Goal: Information Seeking & Learning: Learn about a topic

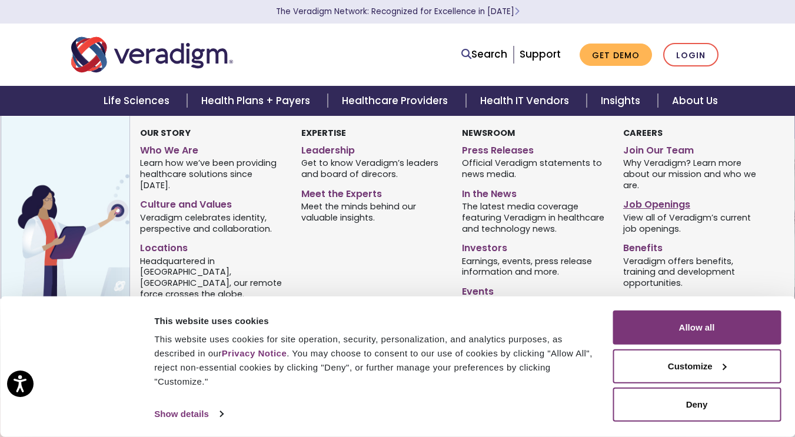
click at [669, 206] on link "Job Openings" at bounding box center [694, 202] width 143 height 17
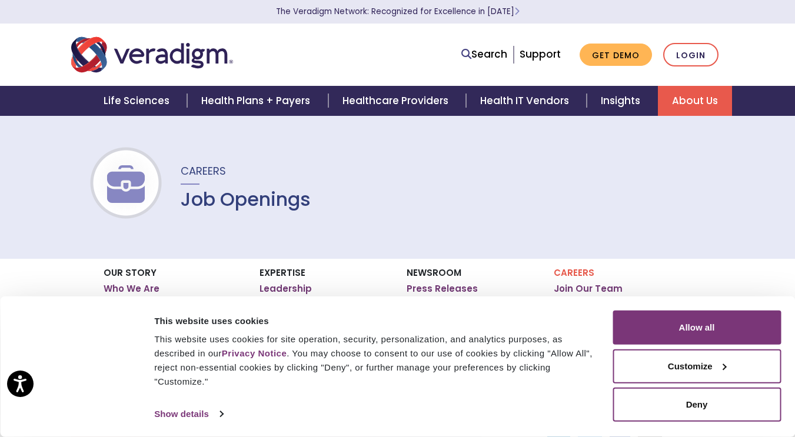
scroll to position [121, 0]
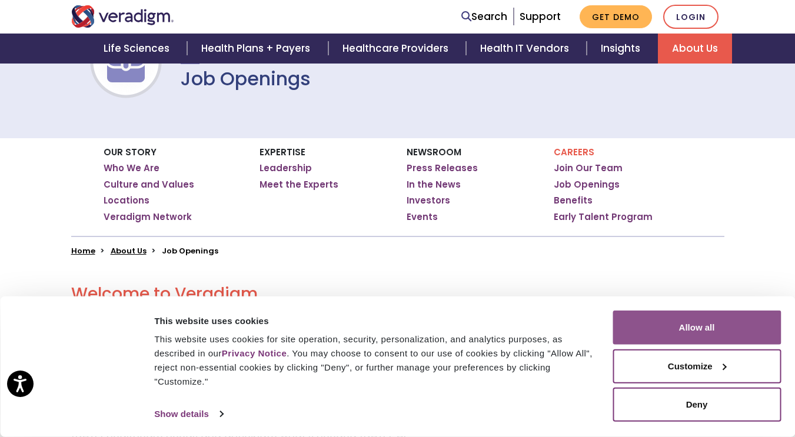
click at [701, 328] on button "Allow all" at bounding box center [696, 328] width 168 height 34
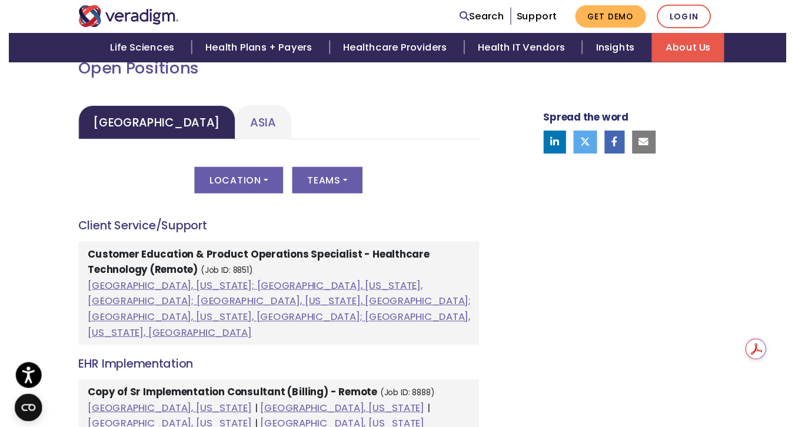
scroll to position [562, 0]
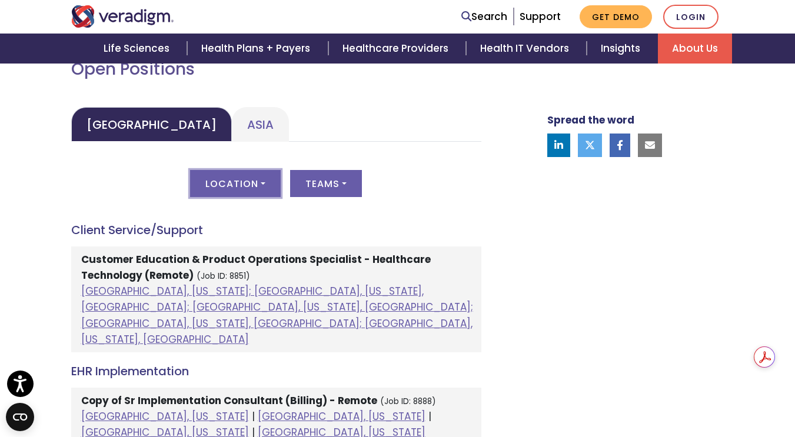
click at [259, 191] on button "Location" at bounding box center [235, 183] width 91 height 27
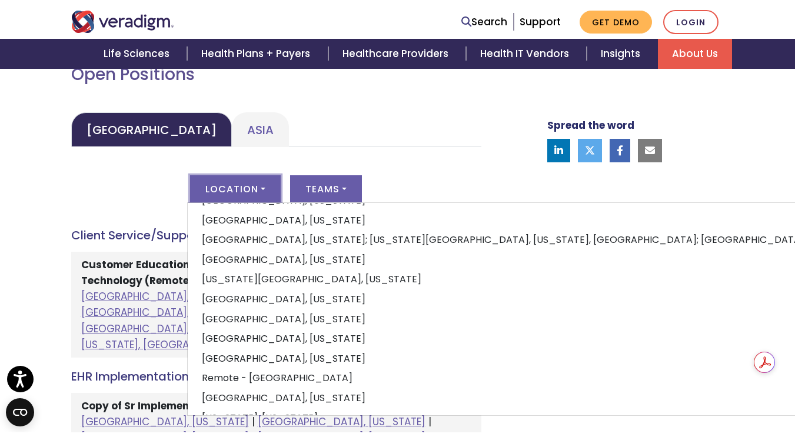
scroll to position [132, 0]
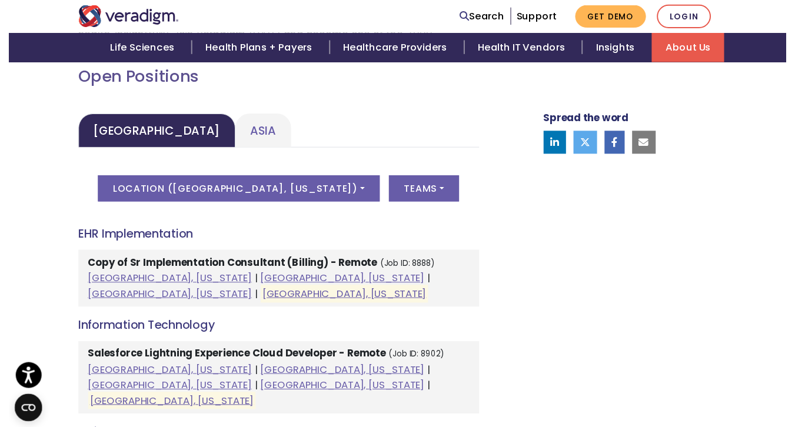
scroll to position [548, 0]
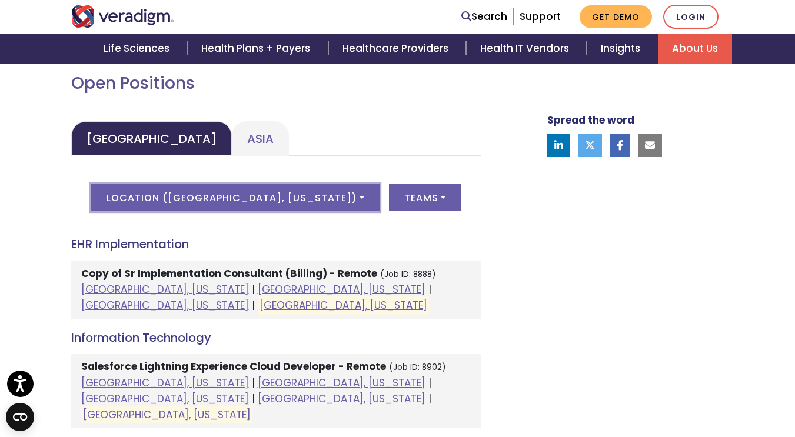
click at [249, 186] on button "Location ( Raleigh, North Carolina )" at bounding box center [235, 197] width 288 height 27
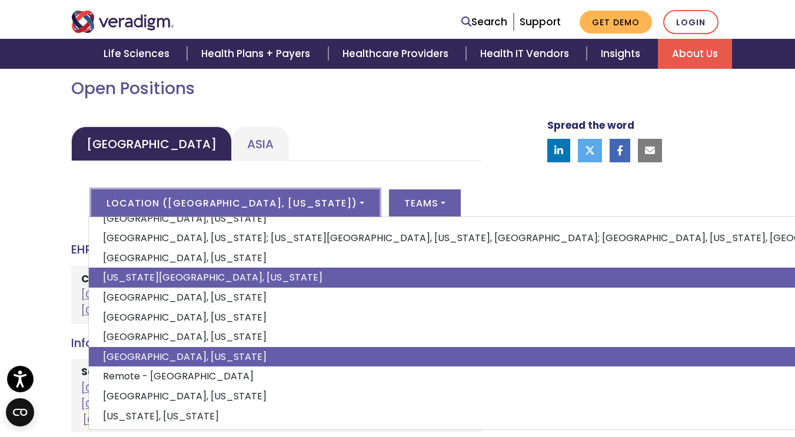
scroll to position [0, 0]
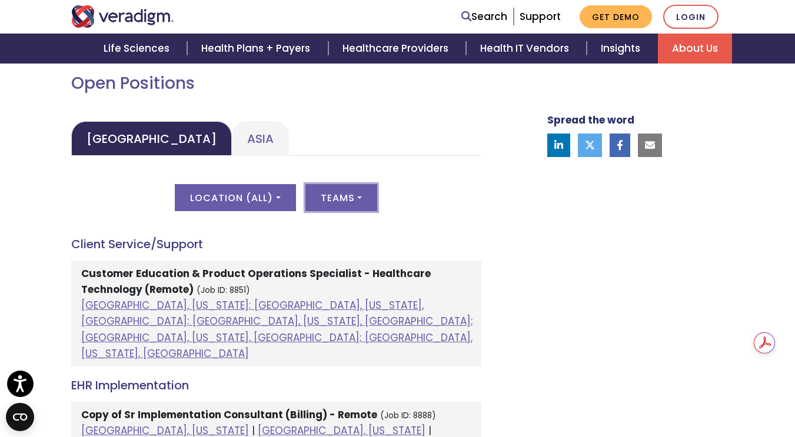
click at [350, 208] on button "Teams" at bounding box center [341, 197] width 72 height 27
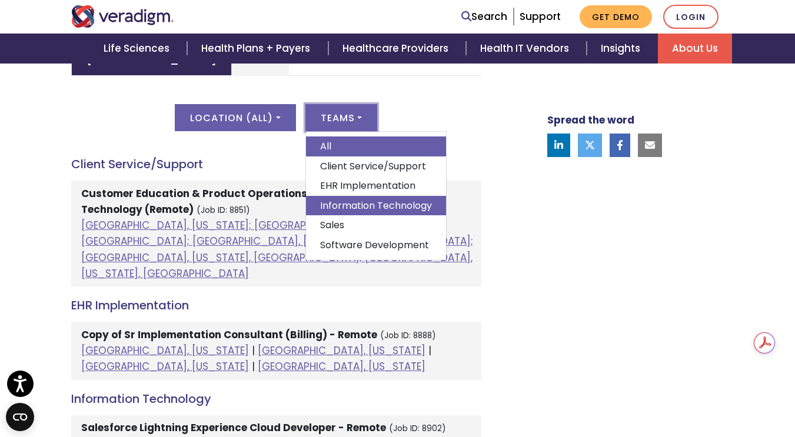
scroll to position [625, 0]
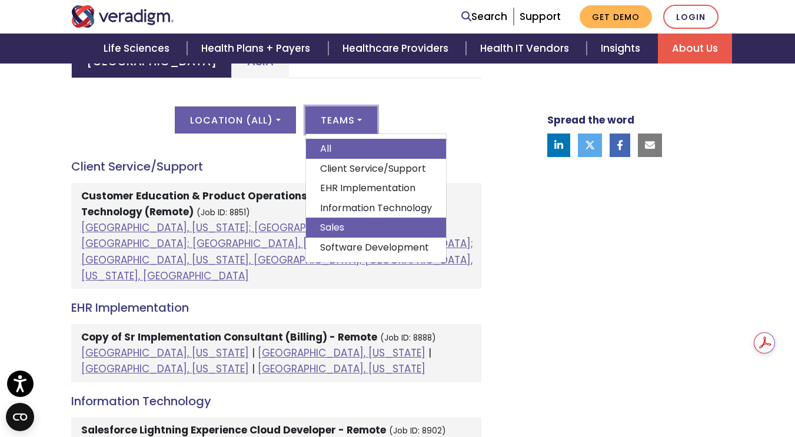
click at [387, 228] on link "Sales" at bounding box center [376, 228] width 140 height 20
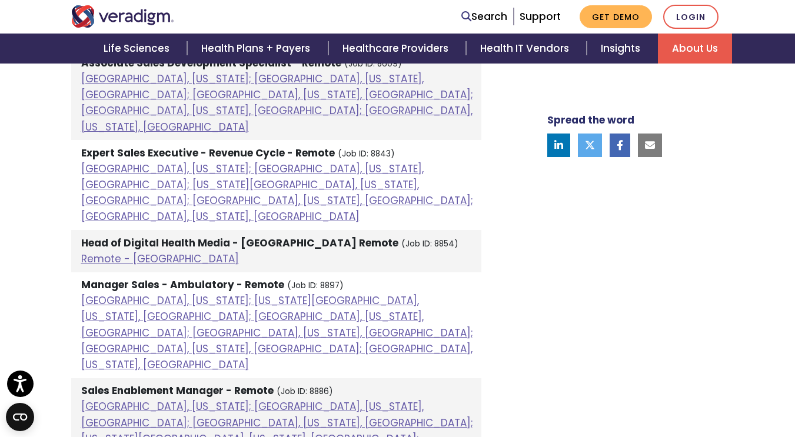
scroll to position [762, 0]
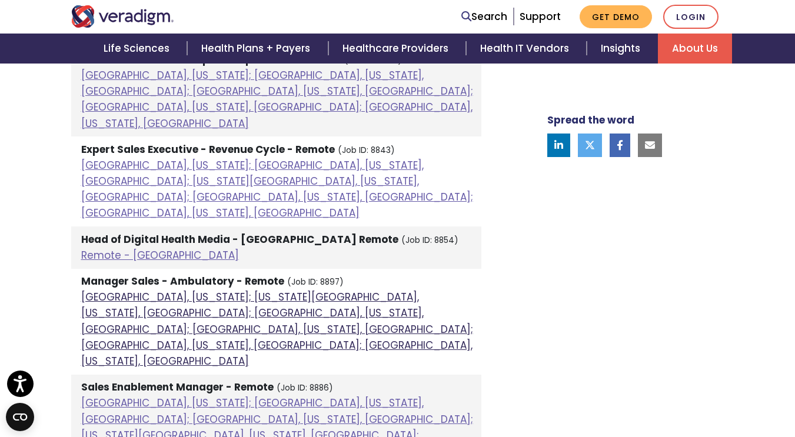
click at [229, 290] on link "[GEOGRAPHIC_DATA], [US_STATE]; [US_STATE][GEOGRAPHIC_DATA], [US_STATE], [GEOGRA…" at bounding box center [277, 329] width 392 height 78
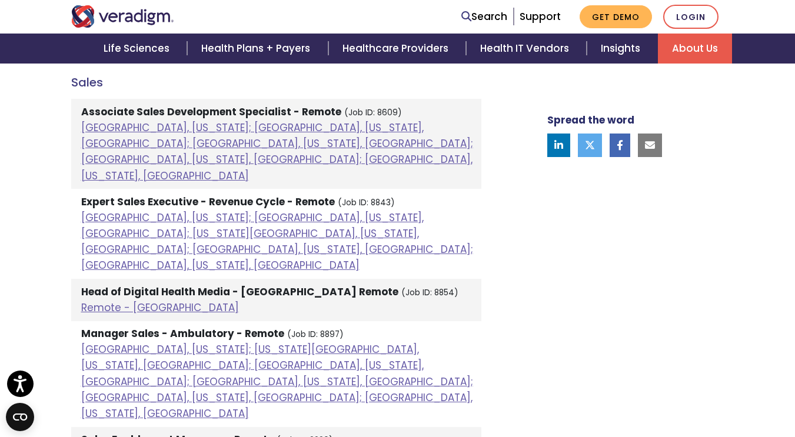
scroll to position [709, 0]
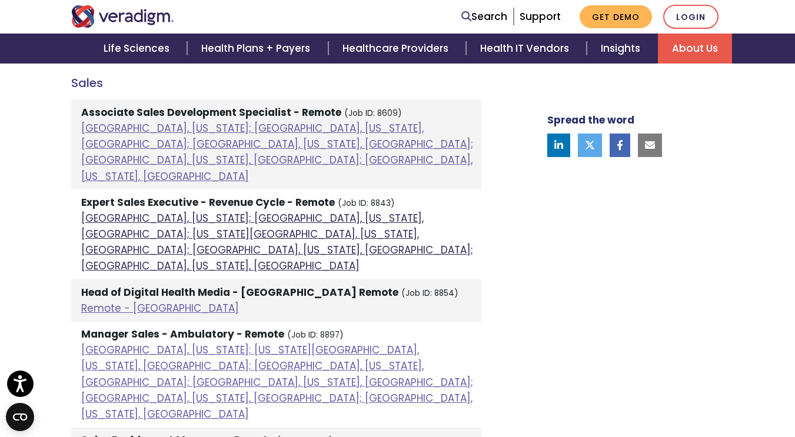
click at [273, 211] on link "[GEOGRAPHIC_DATA], [US_STATE]; [GEOGRAPHIC_DATA], [US_STATE], [GEOGRAPHIC_DATA]…" at bounding box center [277, 242] width 392 height 62
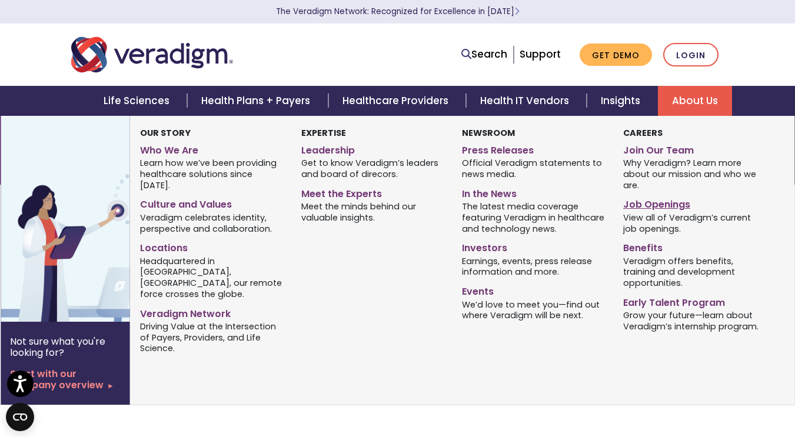
click at [673, 203] on link "Job Openings" at bounding box center [694, 202] width 143 height 17
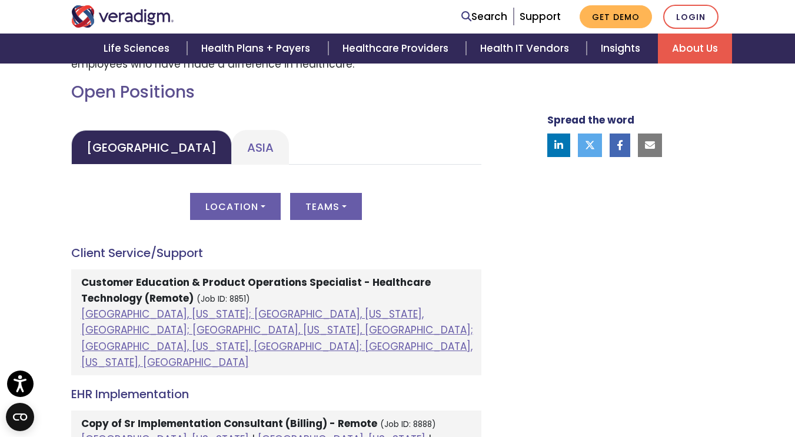
scroll to position [491, 0]
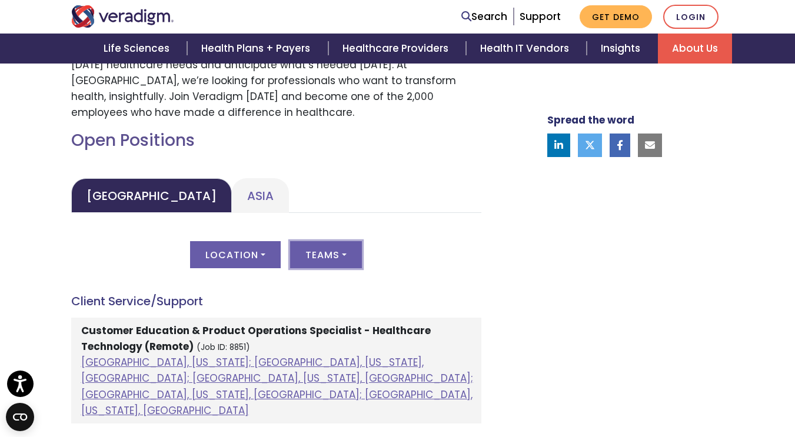
click at [338, 260] on button "Teams" at bounding box center [326, 254] width 72 height 27
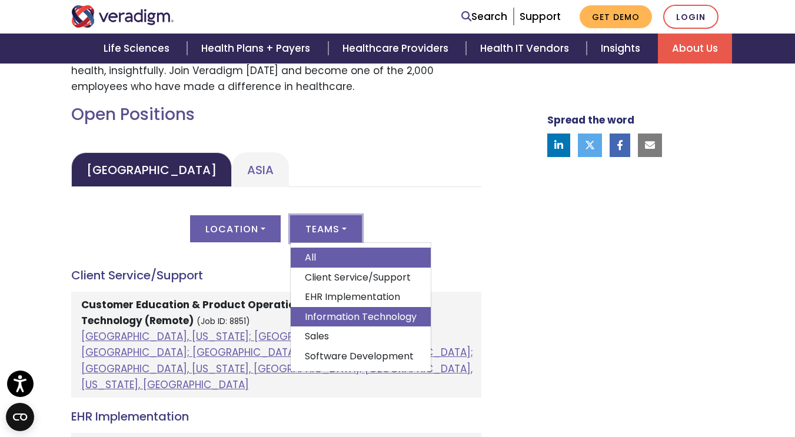
scroll to position [520, 0]
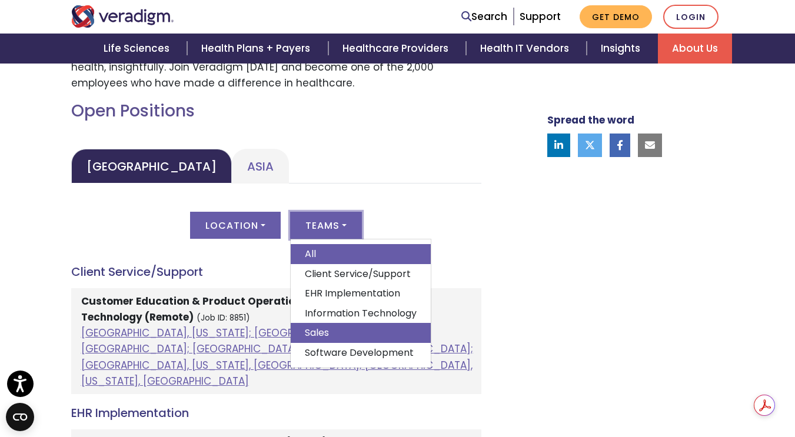
click at [390, 337] on link "Sales" at bounding box center [361, 333] width 140 height 20
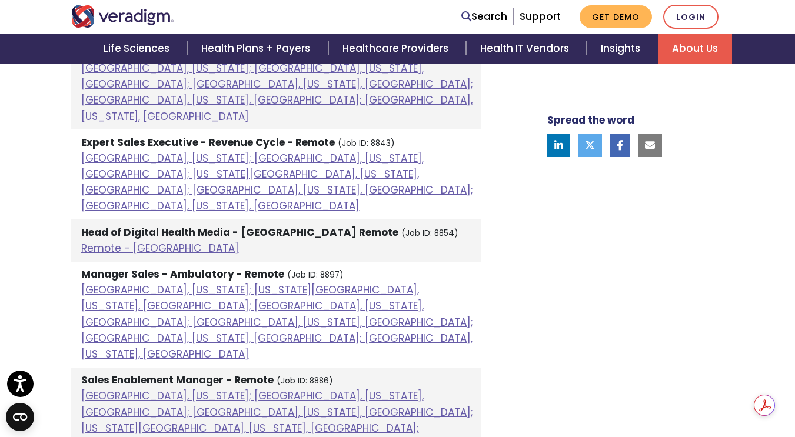
scroll to position [795, 0]
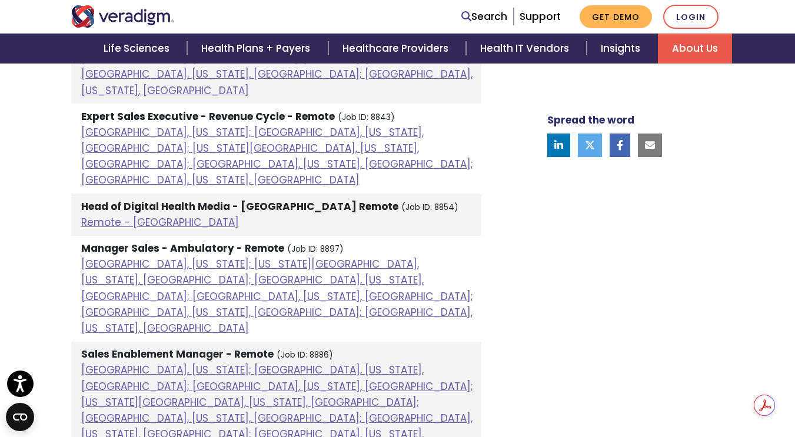
click at [207, 108] on li "Expert Sales Executive - Revenue Cycle - Remote (Job ID: 8843) [GEOGRAPHIC_DATA…" at bounding box center [276, 149] width 410 height 90
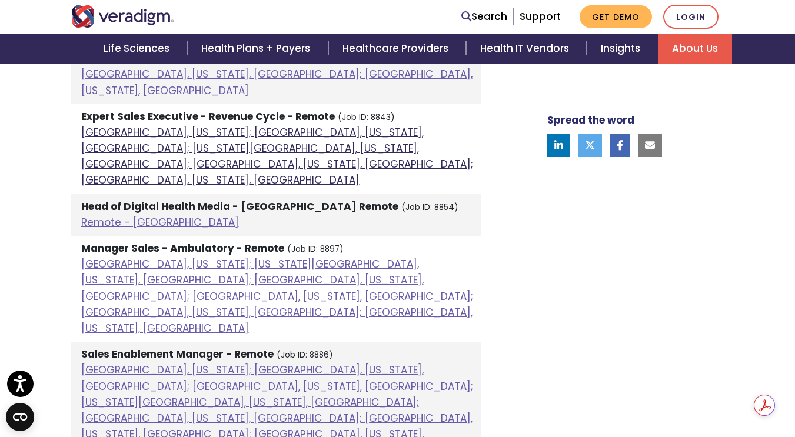
click at [213, 125] on link "[GEOGRAPHIC_DATA], [US_STATE]; [GEOGRAPHIC_DATA], [US_STATE], [GEOGRAPHIC_DATA]…" at bounding box center [277, 156] width 392 height 62
